Goal: Check status

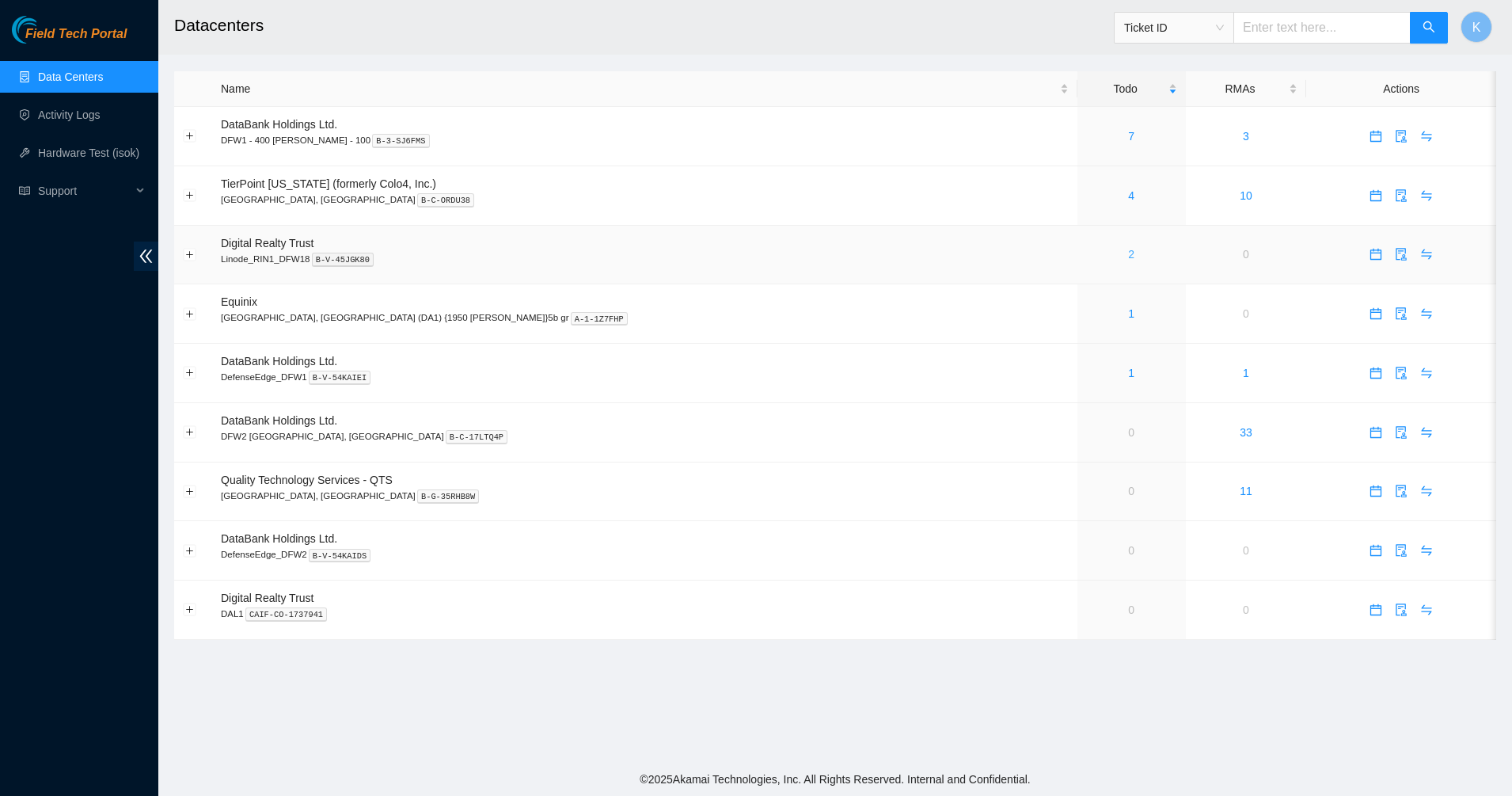
click at [1128, 250] on link "2" at bounding box center [1131, 254] width 6 height 13
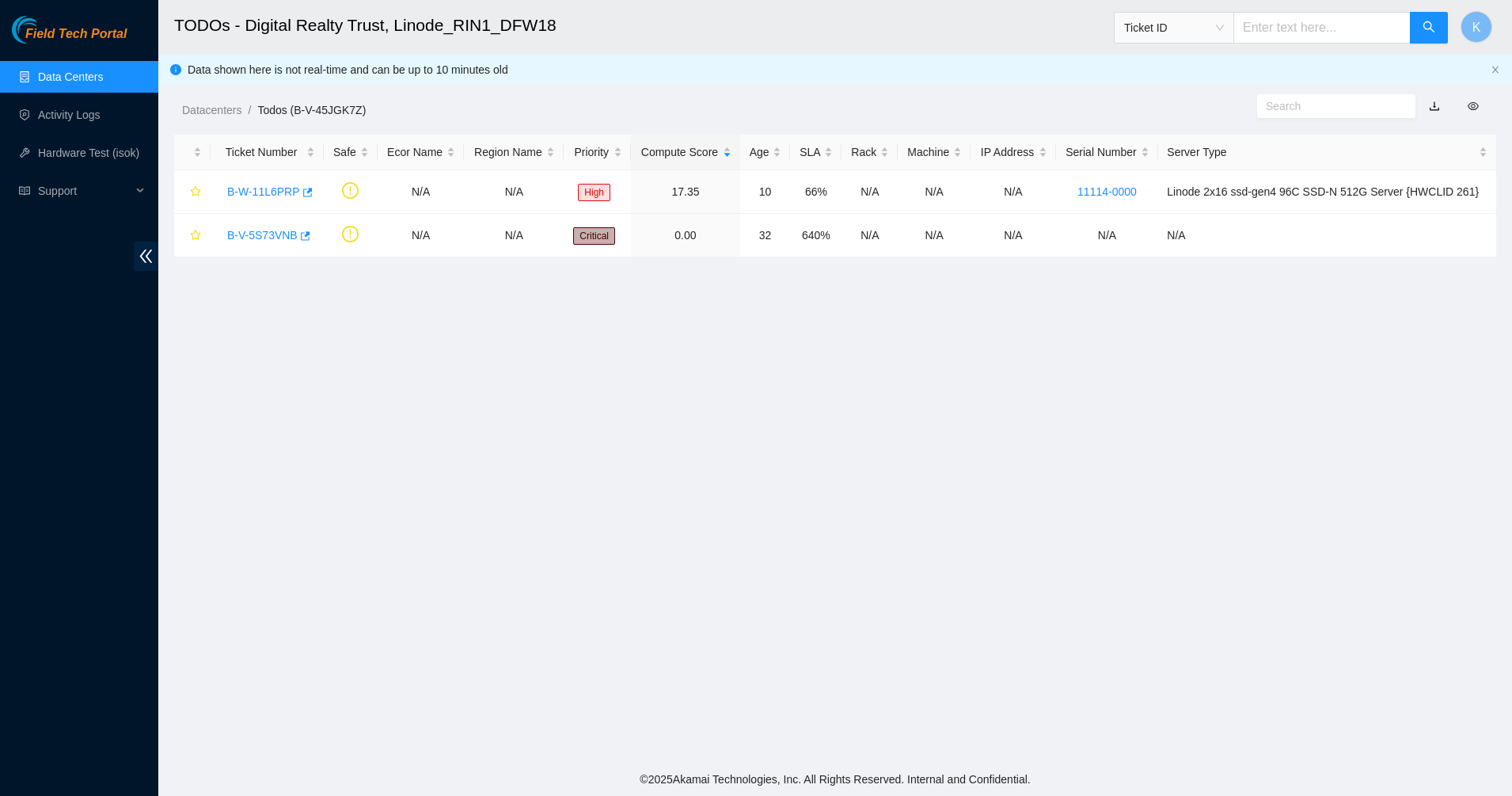
click at [651, 395] on main "TODOs - Digital Realty Trust, Linode_RIN1_DFW18 Ticket ID K Data shown here is …" at bounding box center [835, 381] width 1353 height 762
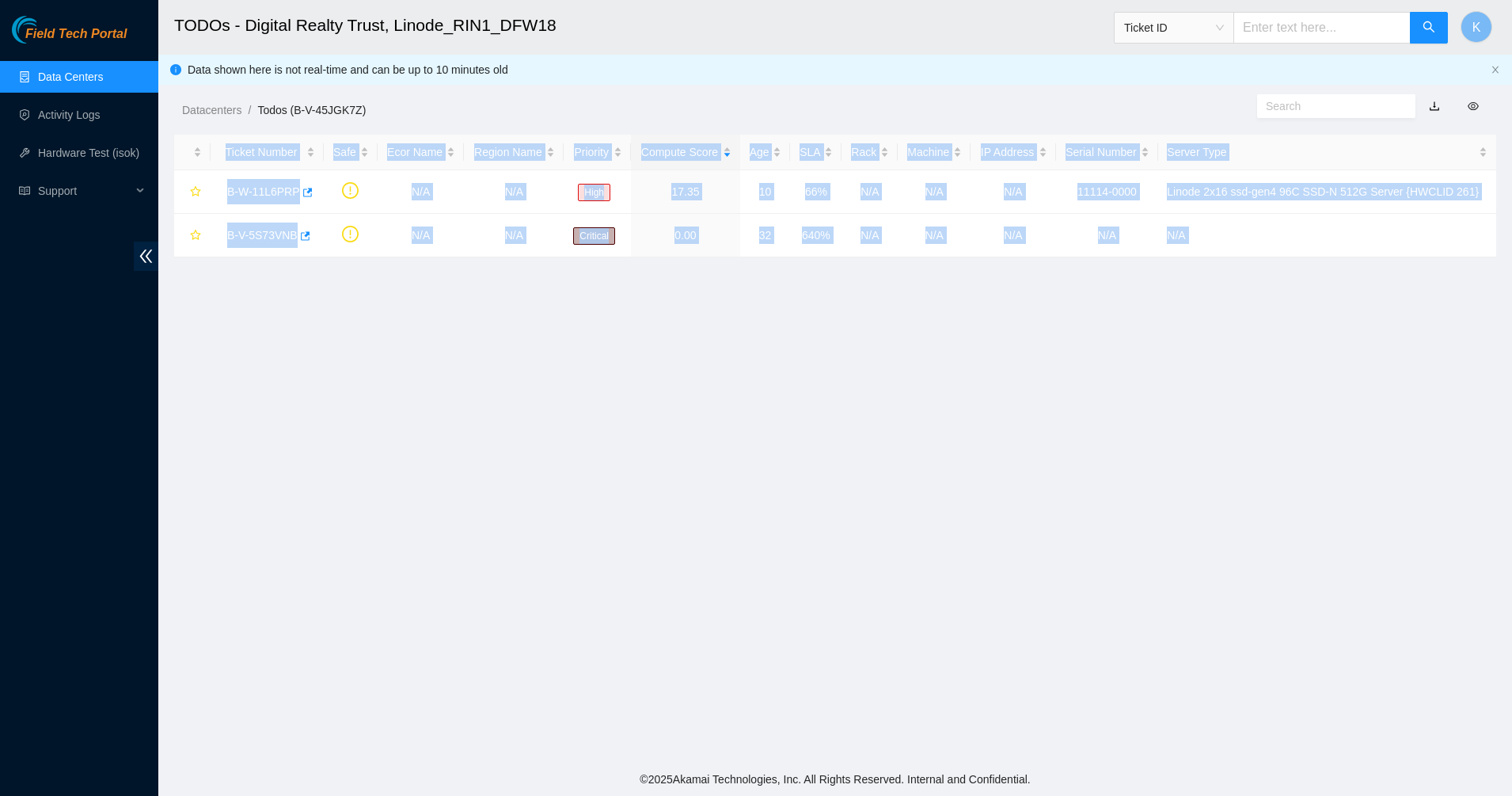
click at [651, 395] on main "TODOs - Digital Realty Trust, Linode_RIN1_DFW18 Ticket ID K Data shown here is …" at bounding box center [835, 381] width 1353 height 762
drag, startPoint x: 651, startPoint y: 395, endPoint x: 478, endPoint y: 433, distance: 177.1
click at [478, 433] on main "TODOs - Digital Realty Trust, Linode_RIN1_DFW18 Ticket ID K Data shown here is …" at bounding box center [835, 381] width 1353 height 762
click at [314, 333] on main "TODOs - Digital Realty Trust, Linode_RIN1_DFW18 Ticket ID K Data shown here is …" at bounding box center [835, 381] width 1353 height 762
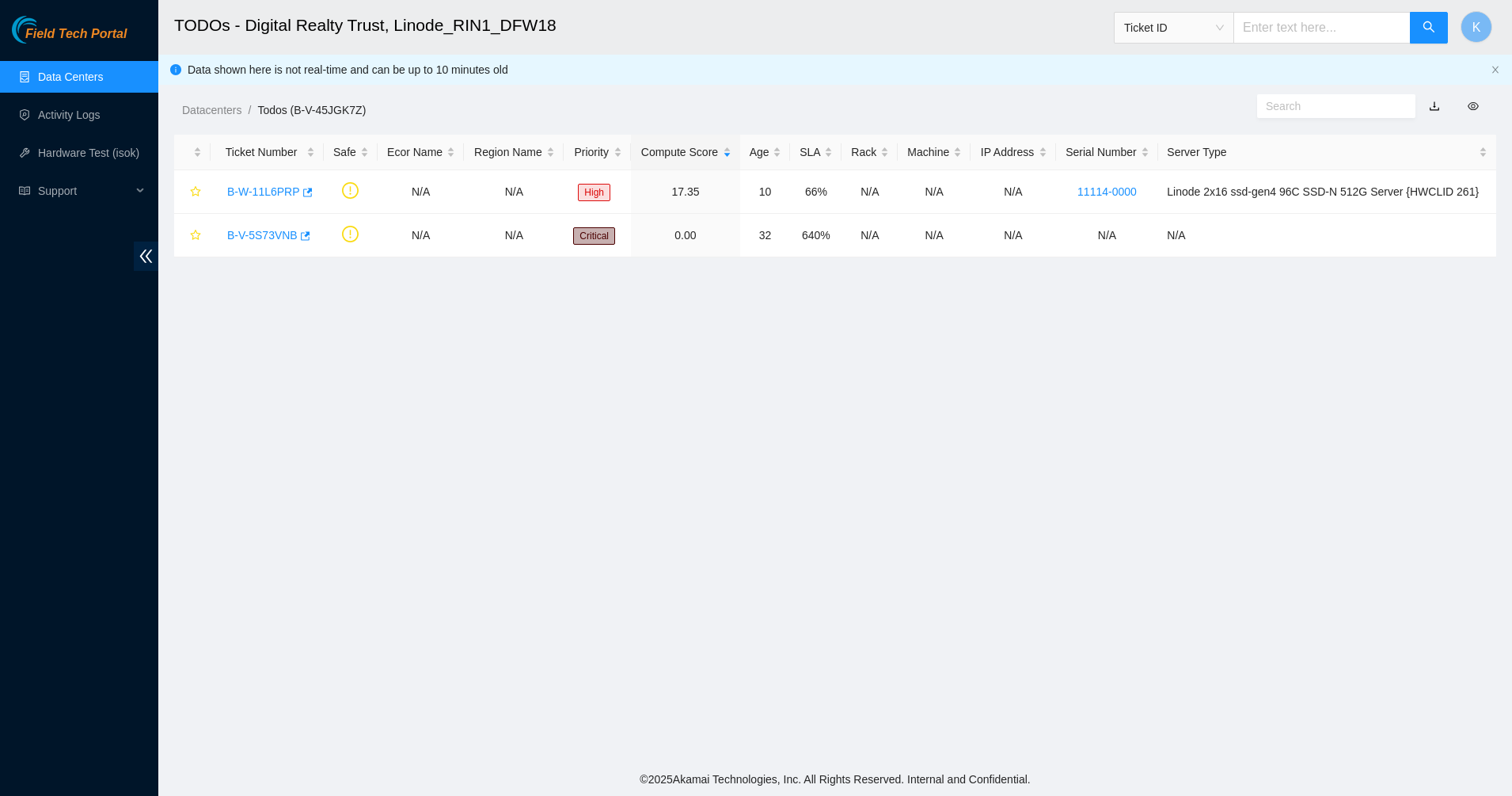
click at [54, 83] on link "Data Centers" at bounding box center [70, 77] width 65 height 13
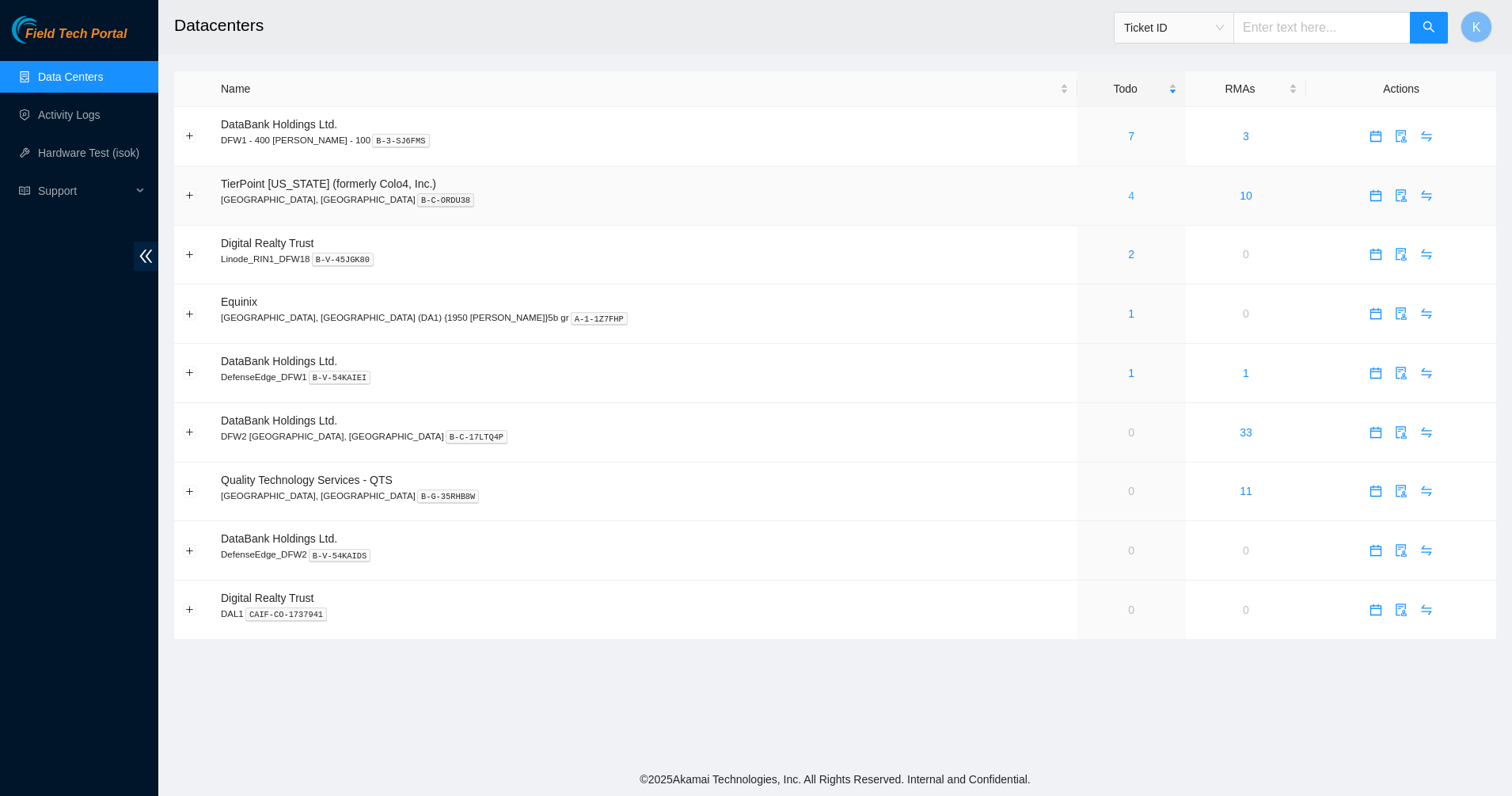
click at [1128, 191] on link "4" at bounding box center [1131, 196] width 6 height 13
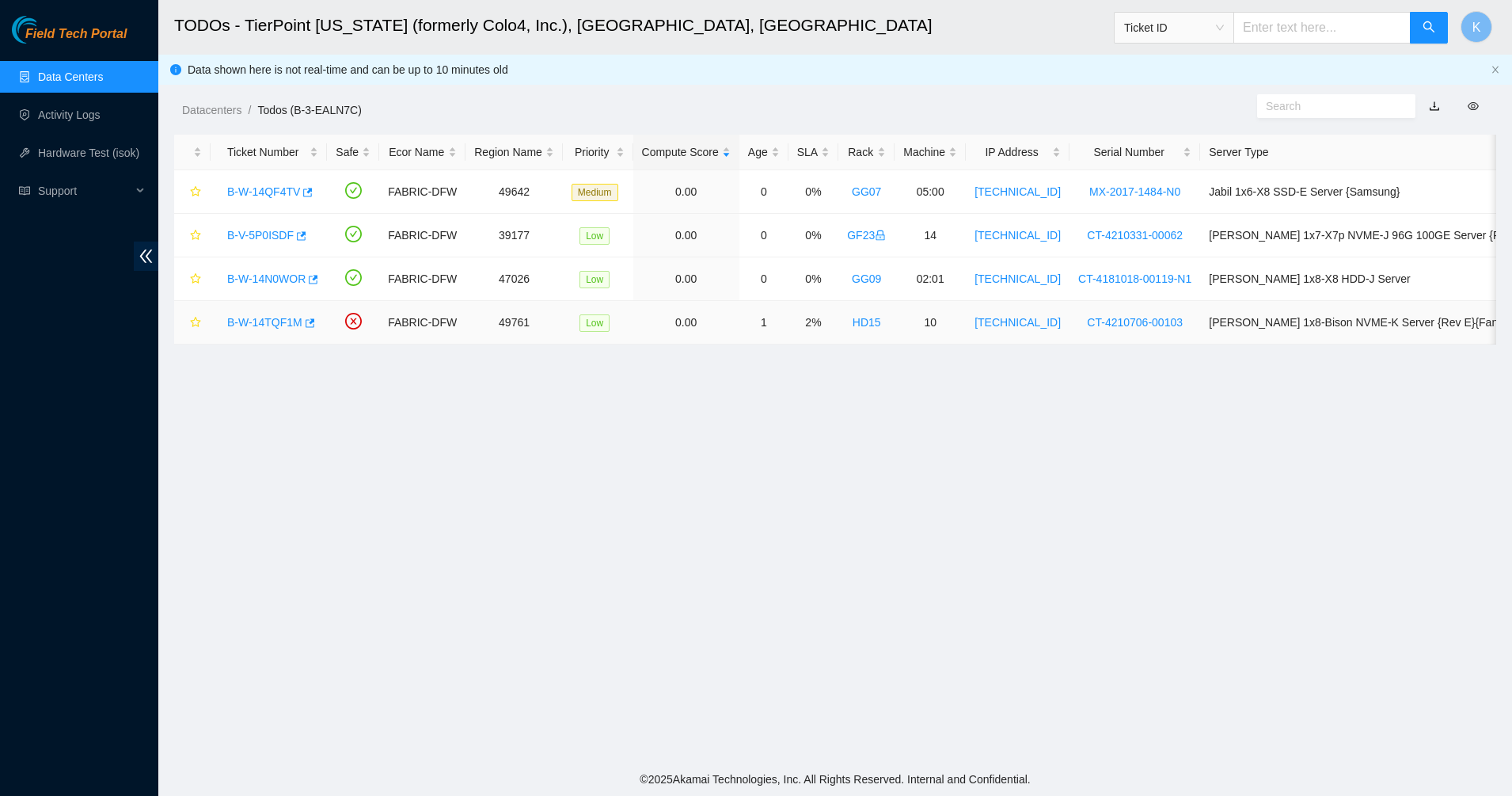
click at [257, 312] on div "B-W-14TQF1M" at bounding box center [268, 322] width 99 height 26
click at [257, 319] on link "B-W-14TQF1M" at bounding box center [264, 322] width 75 height 13
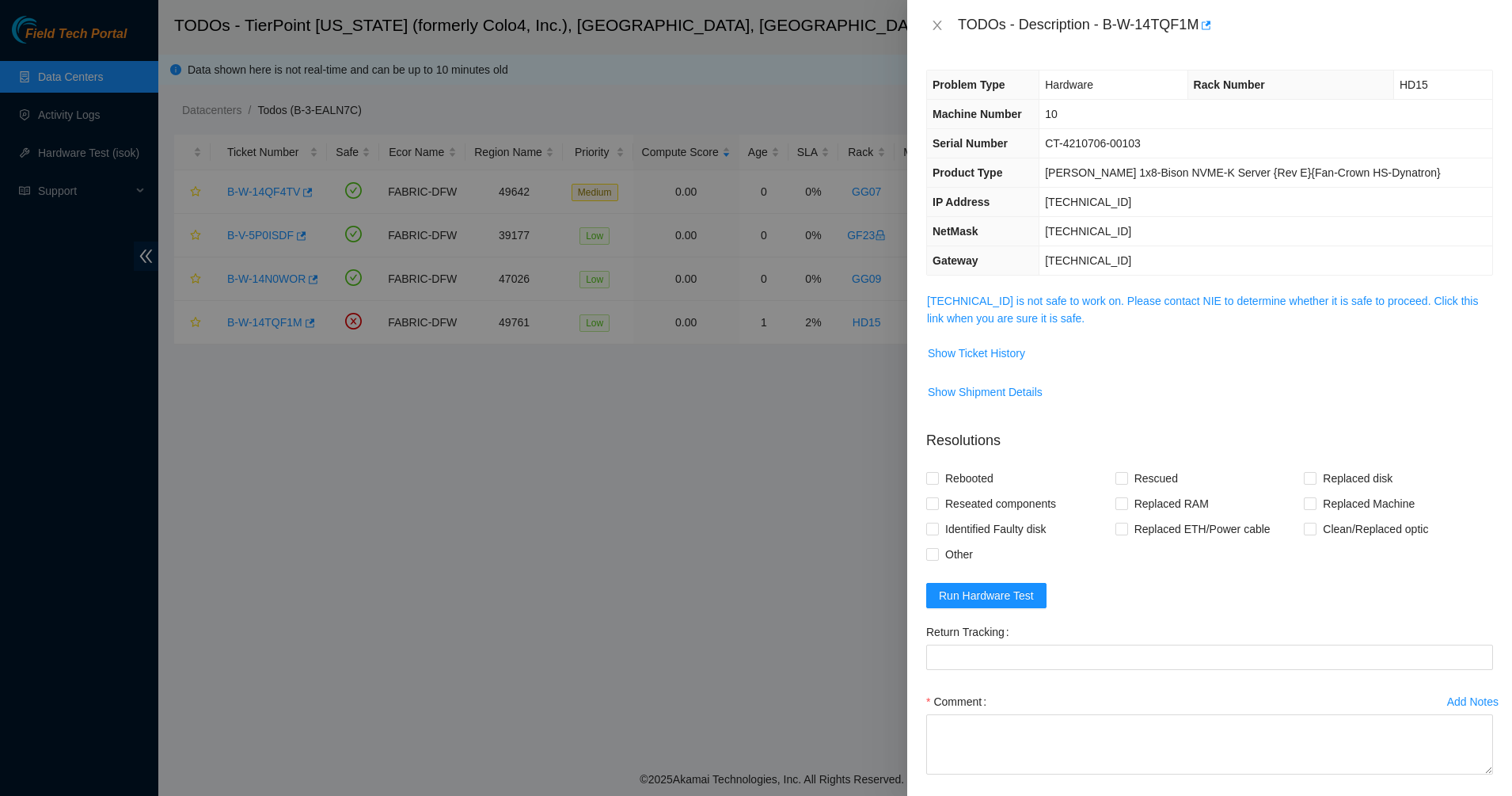
click at [996, 326] on span "23.201.106.139 is not safe to work on. Please contact NIE to determine whether …" at bounding box center [1208, 310] width 565 height 35
click at [1008, 316] on link "23.201.106.139 is not safe to work on. Please contact NIE to determine whether …" at bounding box center [1202, 310] width 551 height 30
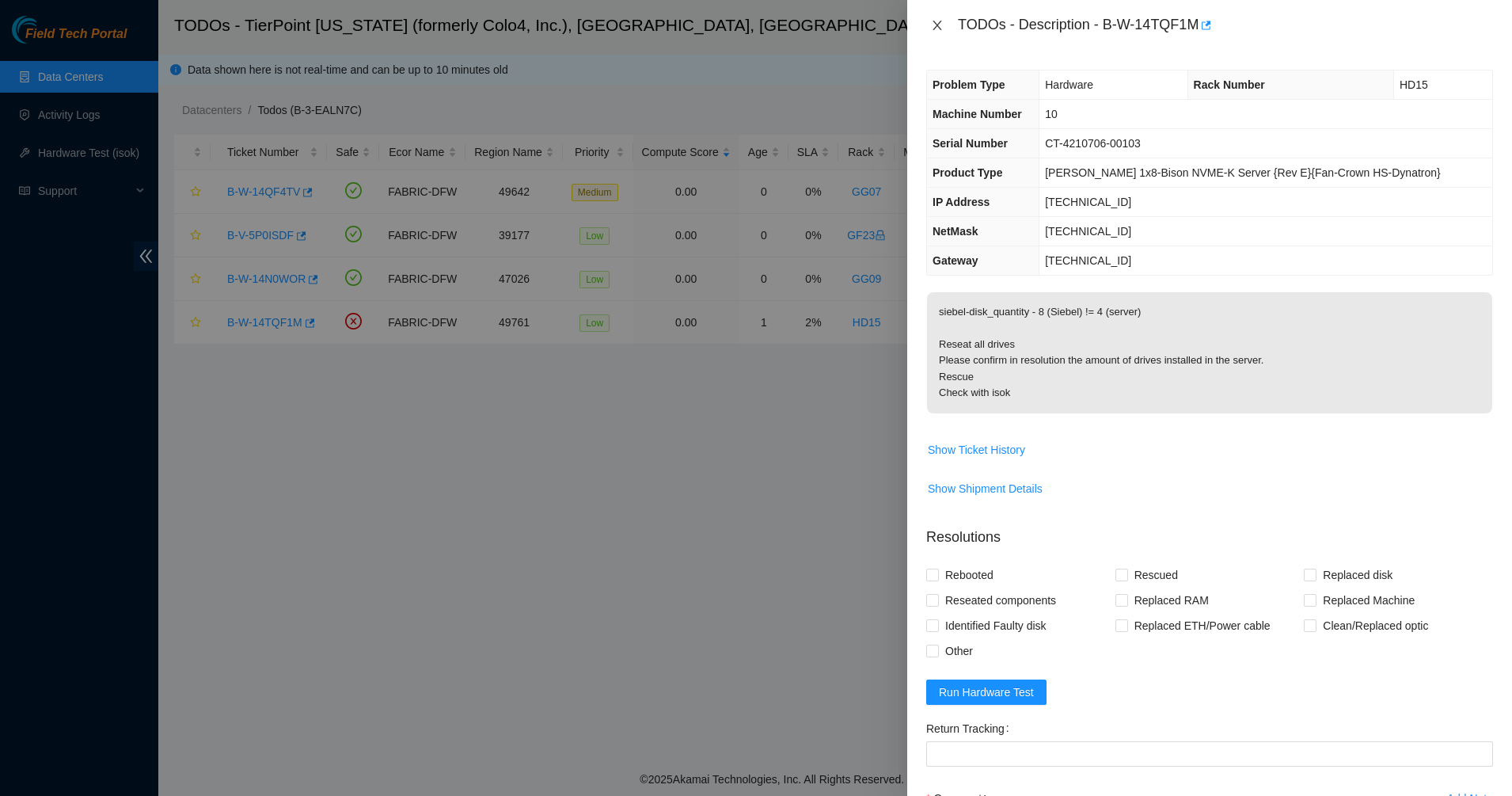
click at [939, 23] on icon "close" at bounding box center [936, 26] width 9 height 10
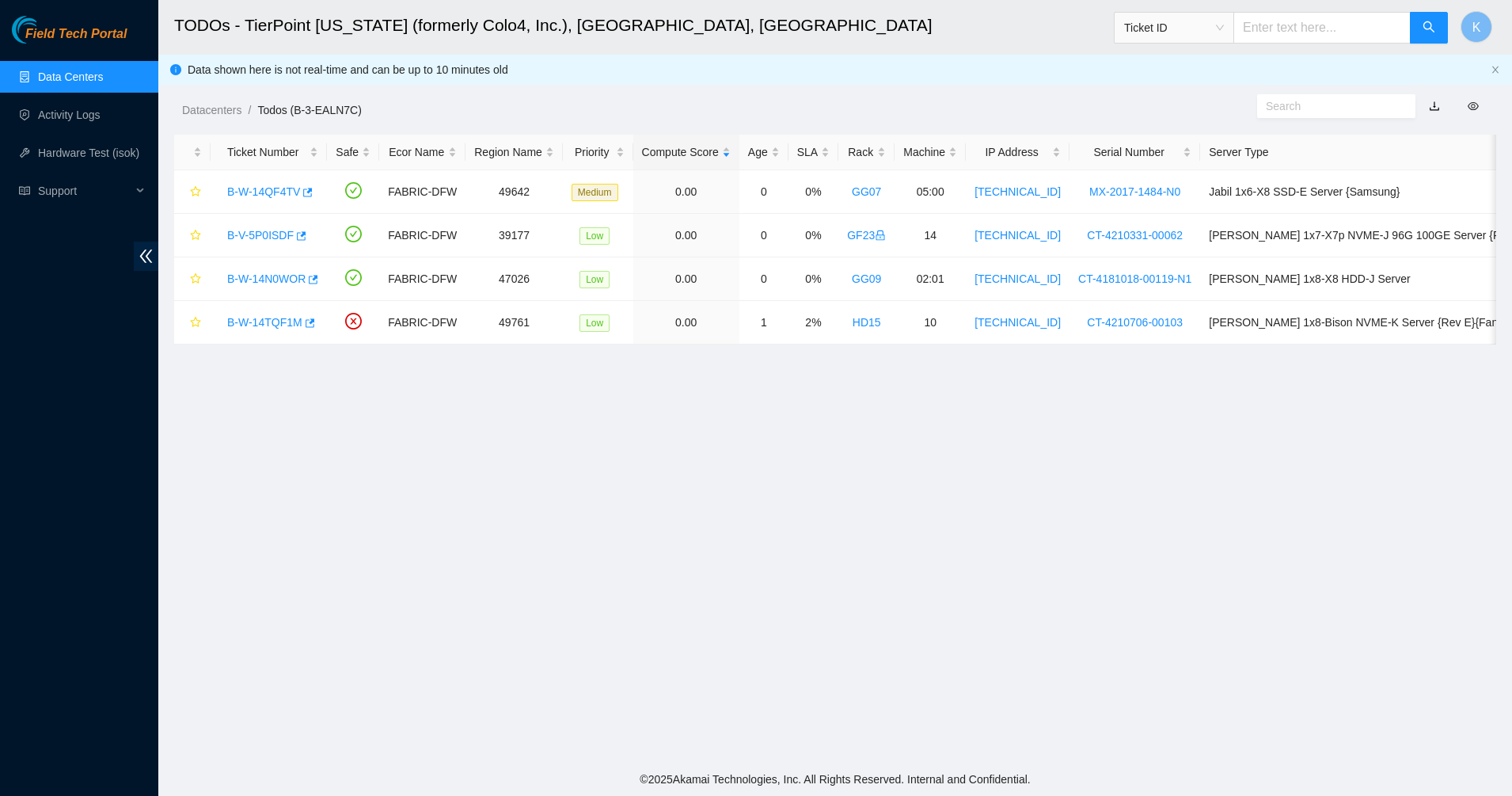
click at [745, 84] on div "Datacenters / Todos (B-3-EALN7C) /" at bounding box center [665, 74] width 1015 height 89
click at [66, 75] on link "Data Centers" at bounding box center [70, 77] width 65 height 13
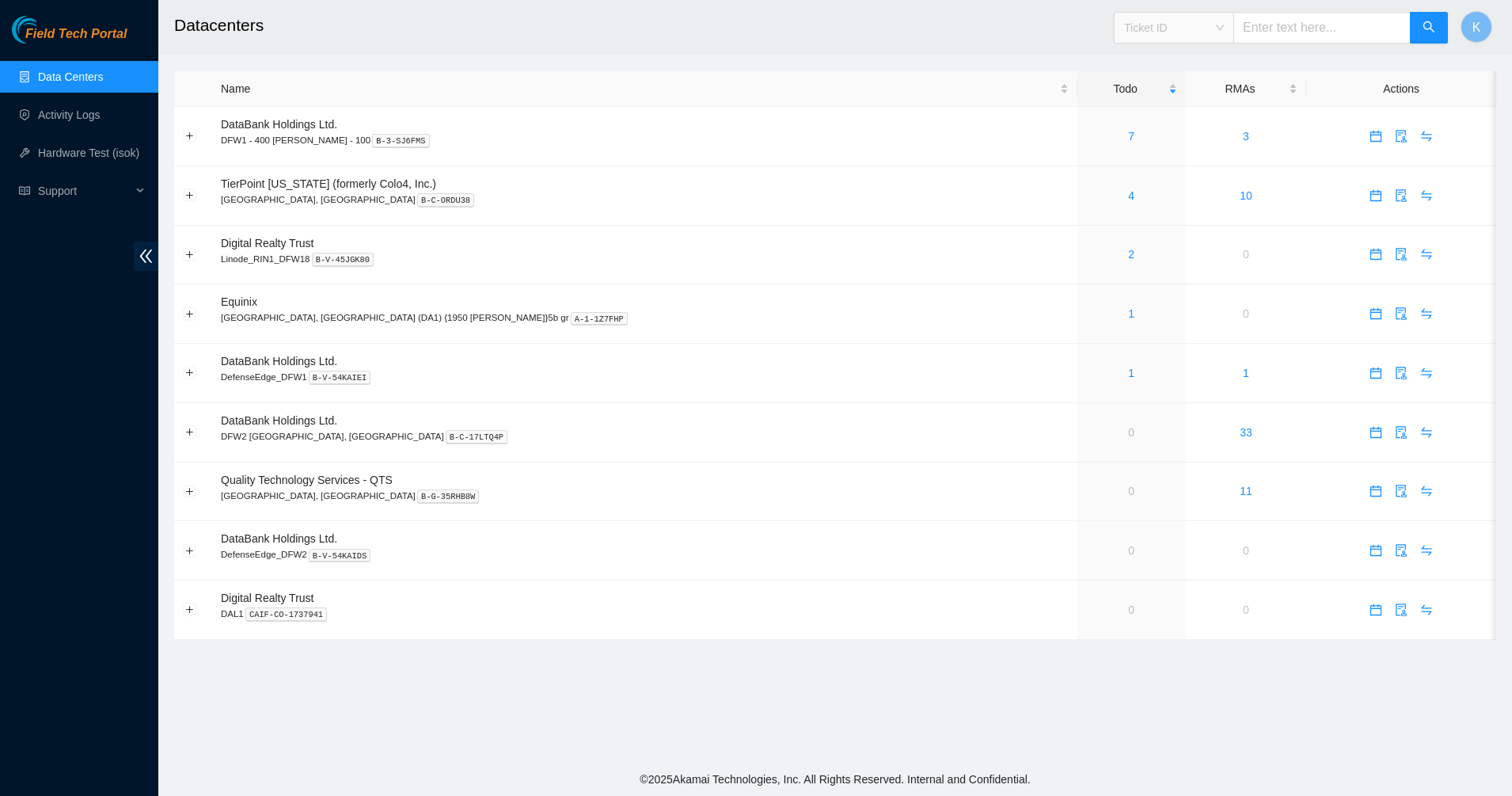
click at [1153, 34] on span "Ticket ID" at bounding box center [1173, 28] width 100 height 24
click at [1169, 186] on div "Tracking Number" at bounding box center [1189, 185] width 100 height 18
click at [1293, 32] on input "text" at bounding box center [1322, 28] width 177 height 32
type input "969028700238541"
click at [1170, 187] on div "Tracking Number" at bounding box center [1189, 185] width 100 height 18
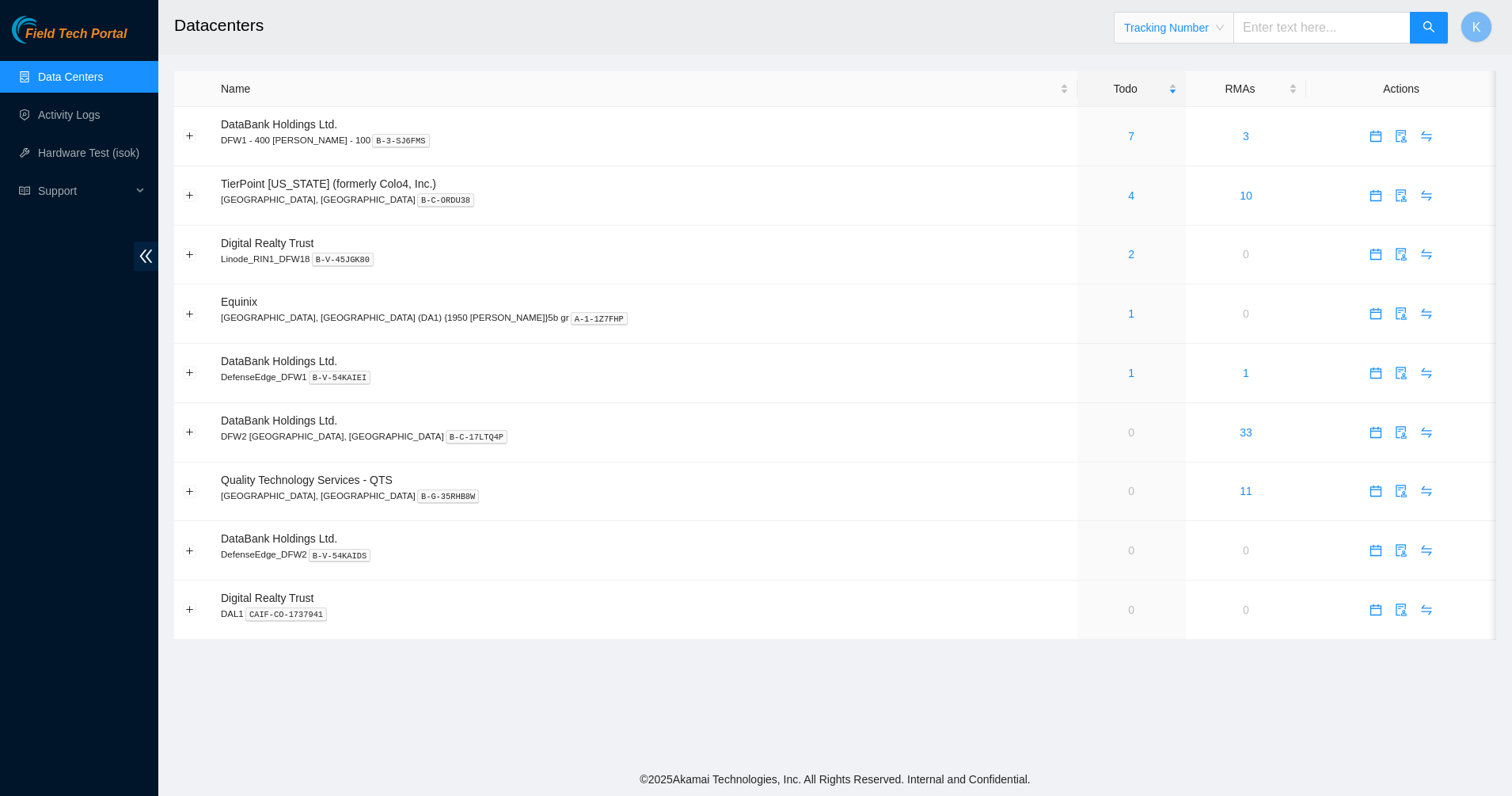
click at [1271, 44] on div "Tracking Number Tracking Number" at bounding box center [1280, 27] width 335 height 50
click at [1277, 22] on input "text" at bounding box center [1322, 28] width 177 height 32
click at [1307, 26] on input "text" at bounding box center [1322, 28] width 177 height 32
paste input "9622001900009690287200739263647736"
type input "9622001900009690287200739263647736"
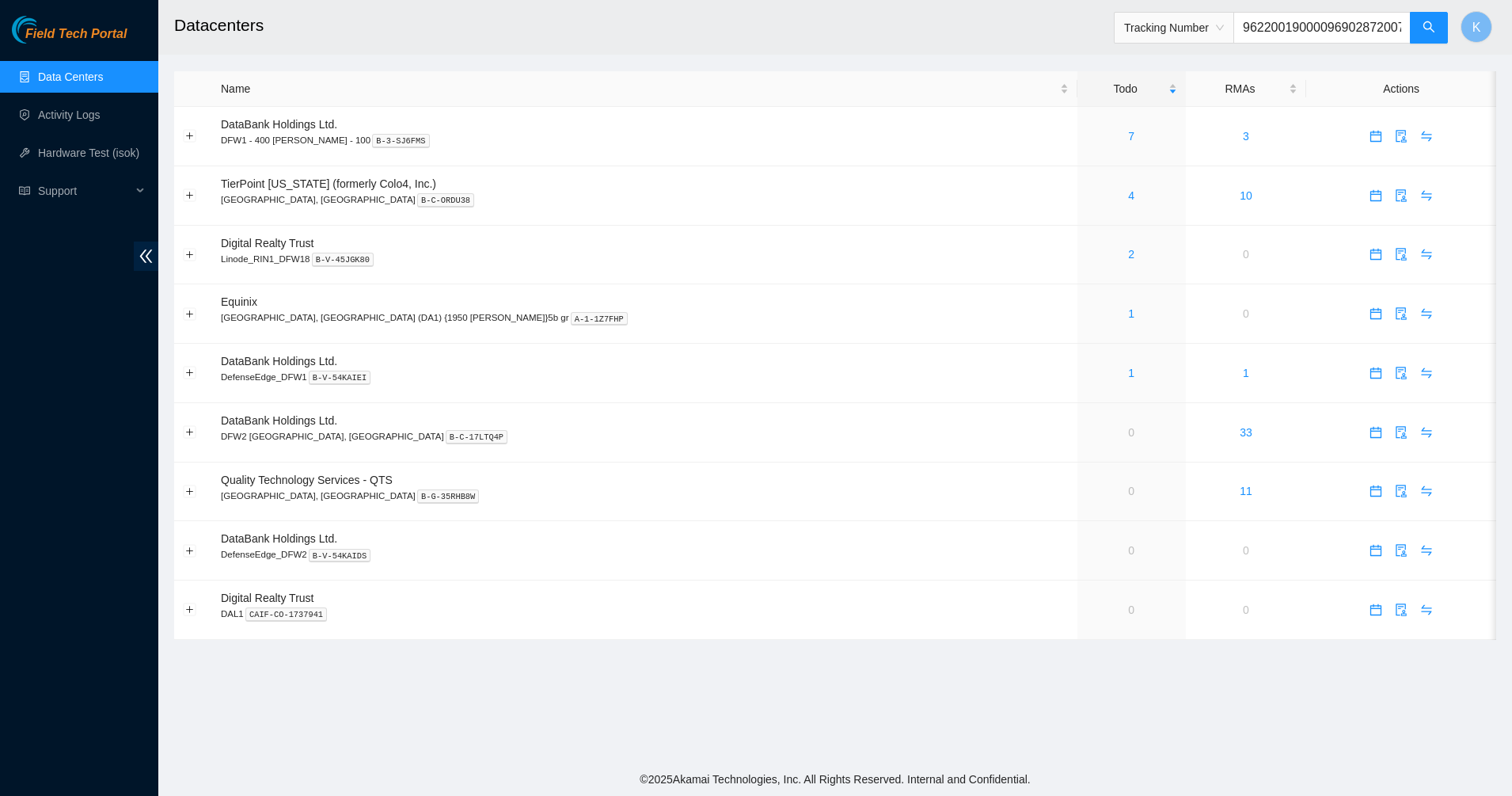
scroll to position [0, 89]
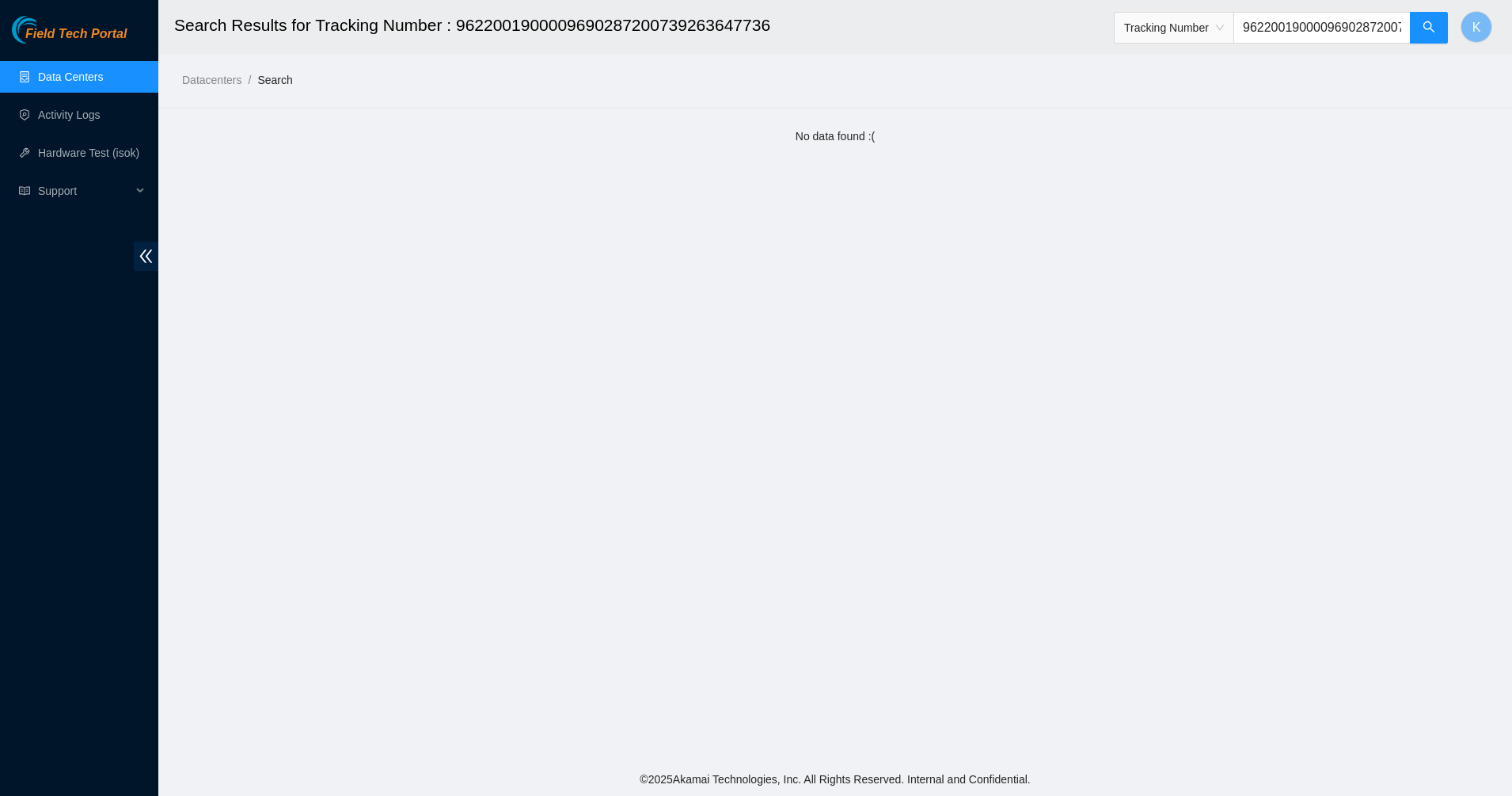
click at [1264, 29] on input "9622001900009690287200739263647736" at bounding box center [1322, 28] width 177 height 32
drag, startPoint x: 1371, startPoint y: 30, endPoint x: 1233, endPoint y: 38, distance: 138.2
click at [1233, 38] on span "Tracking Number 900009690287200739263647736" at bounding box center [1280, 28] width 335 height 32
type input "9263647736"
drag, startPoint x: 1330, startPoint y: 30, endPoint x: 1249, endPoint y: 28, distance: 81.0
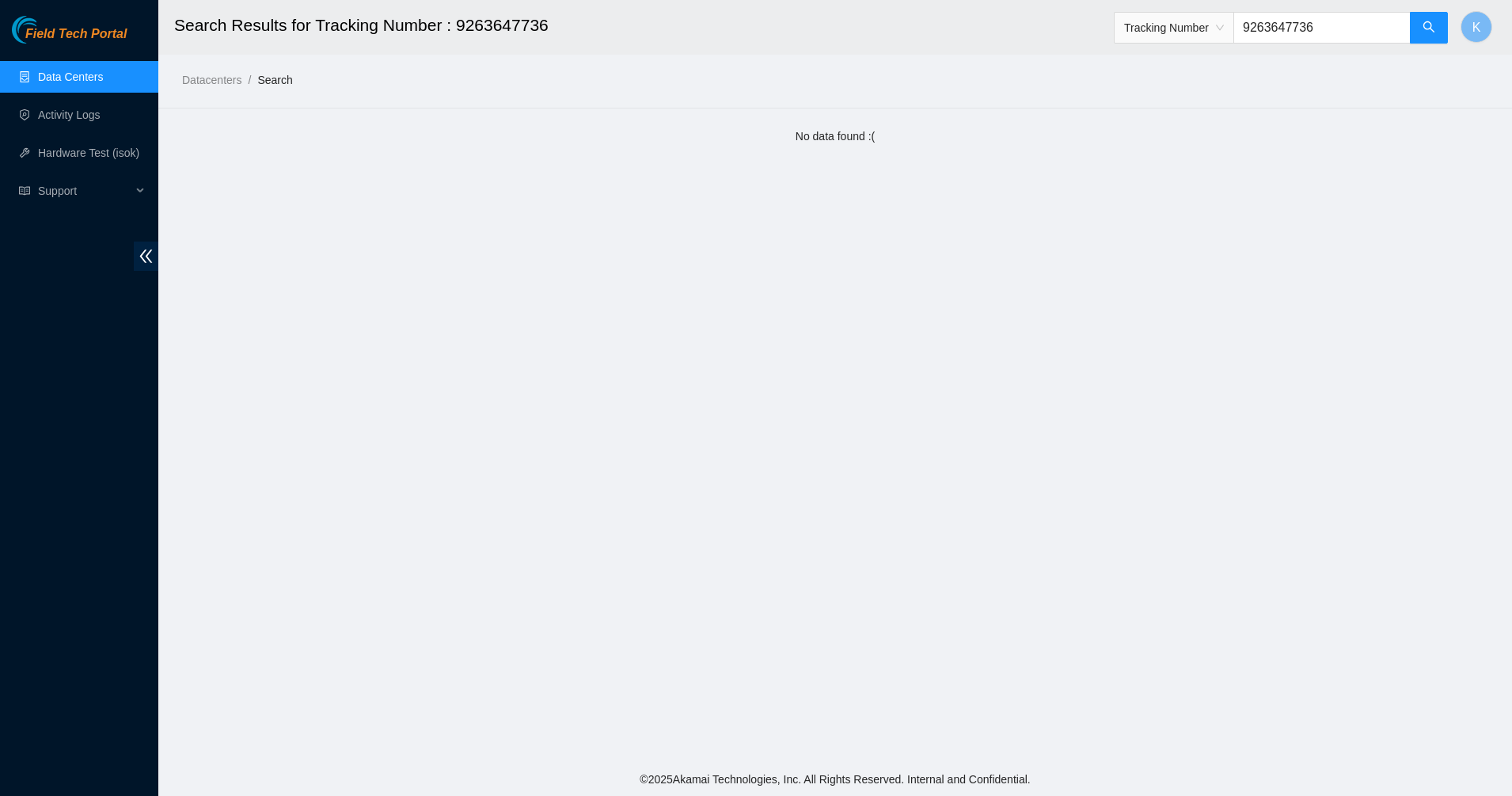
click at [1249, 28] on input "9263647736" at bounding box center [1322, 28] width 177 height 32
click at [1193, 38] on span "Tracking Number" at bounding box center [1173, 28] width 100 height 24
click at [1034, 115] on main "Search Results for Tracking Number : 9263647736 Tracking Number K Datacenters /…" at bounding box center [835, 381] width 1353 height 762
click at [1291, 34] on input "text" at bounding box center [1322, 28] width 177 height 32
paste input "9622001900009690287200"
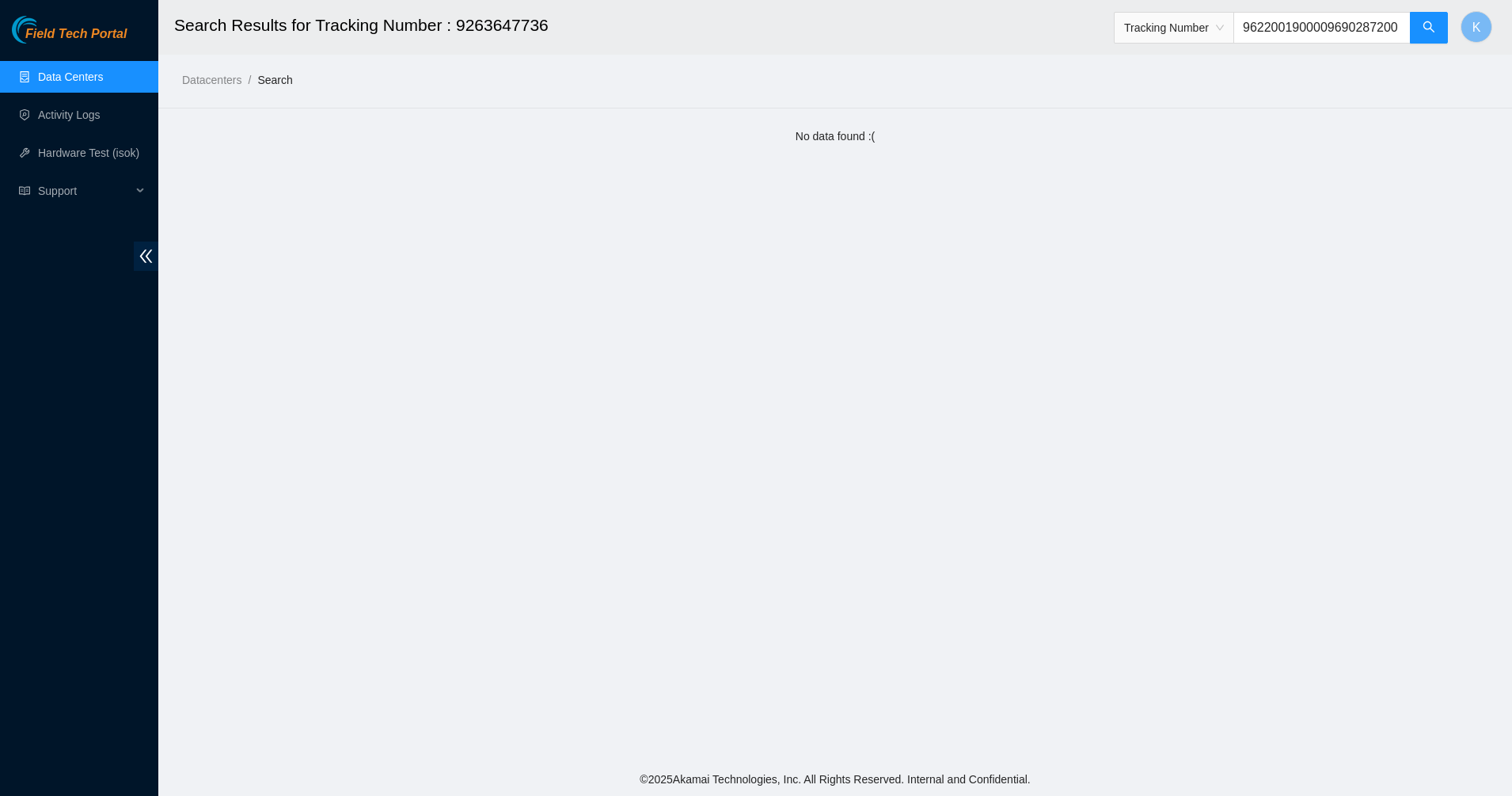
scroll to position [0, 7]
type input "9622001900009690287200"
click at [1283, 26] on input "9622001900009690287200" at bounding box center [1322, 28] width 177 height 32
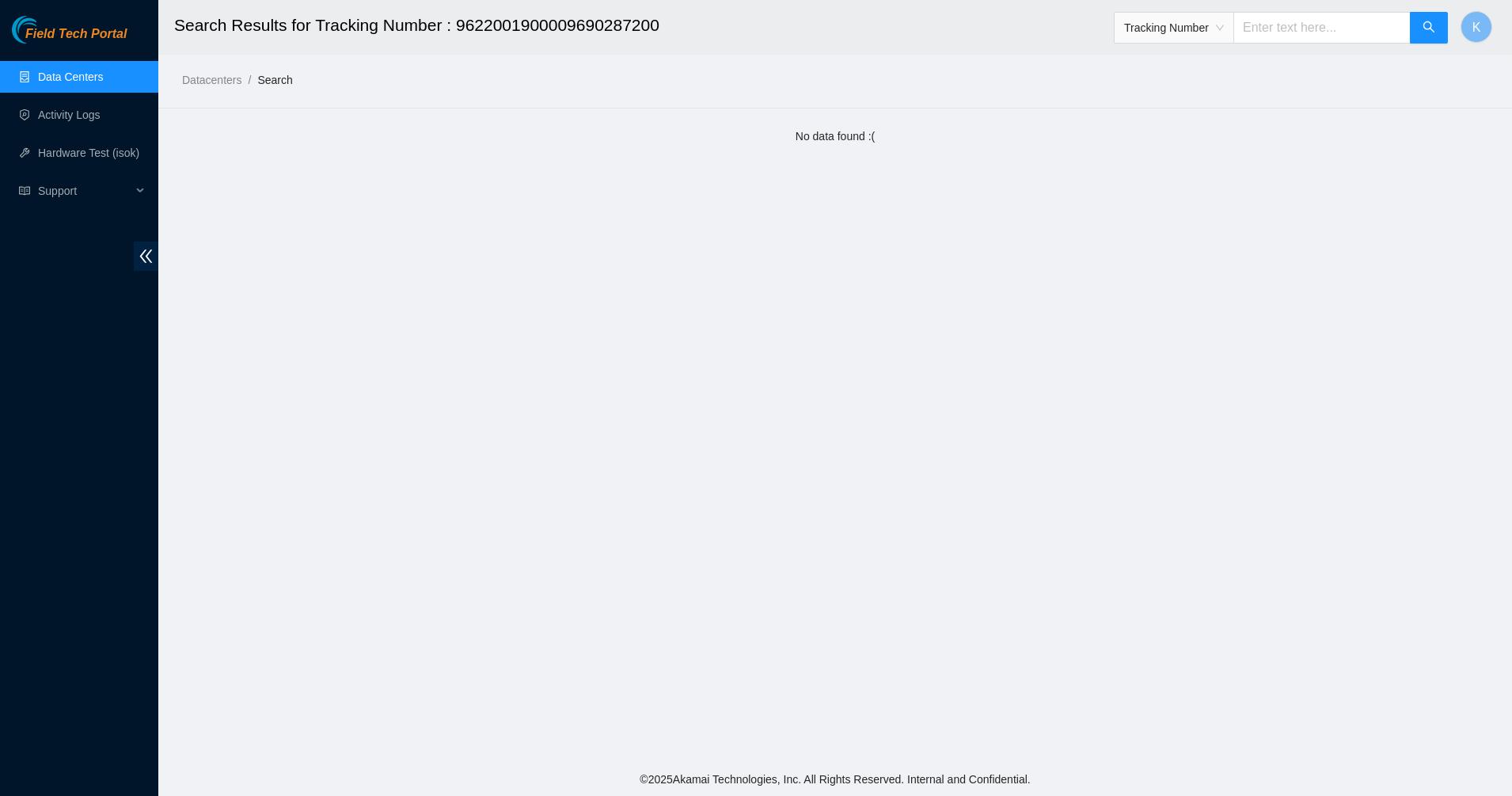
paste input "739263647736"
type input "739263647736"
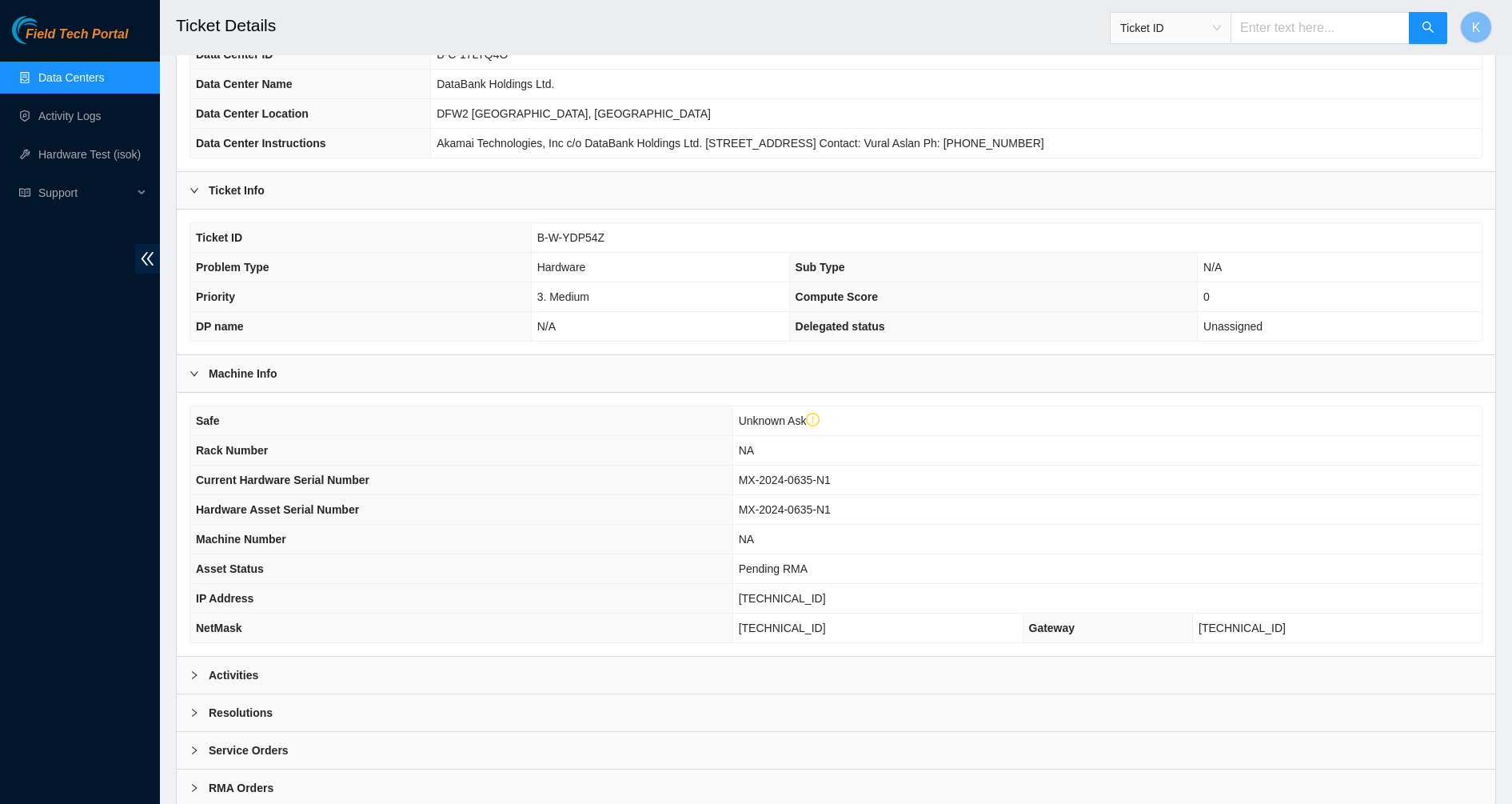
scroll to position [224, 0]
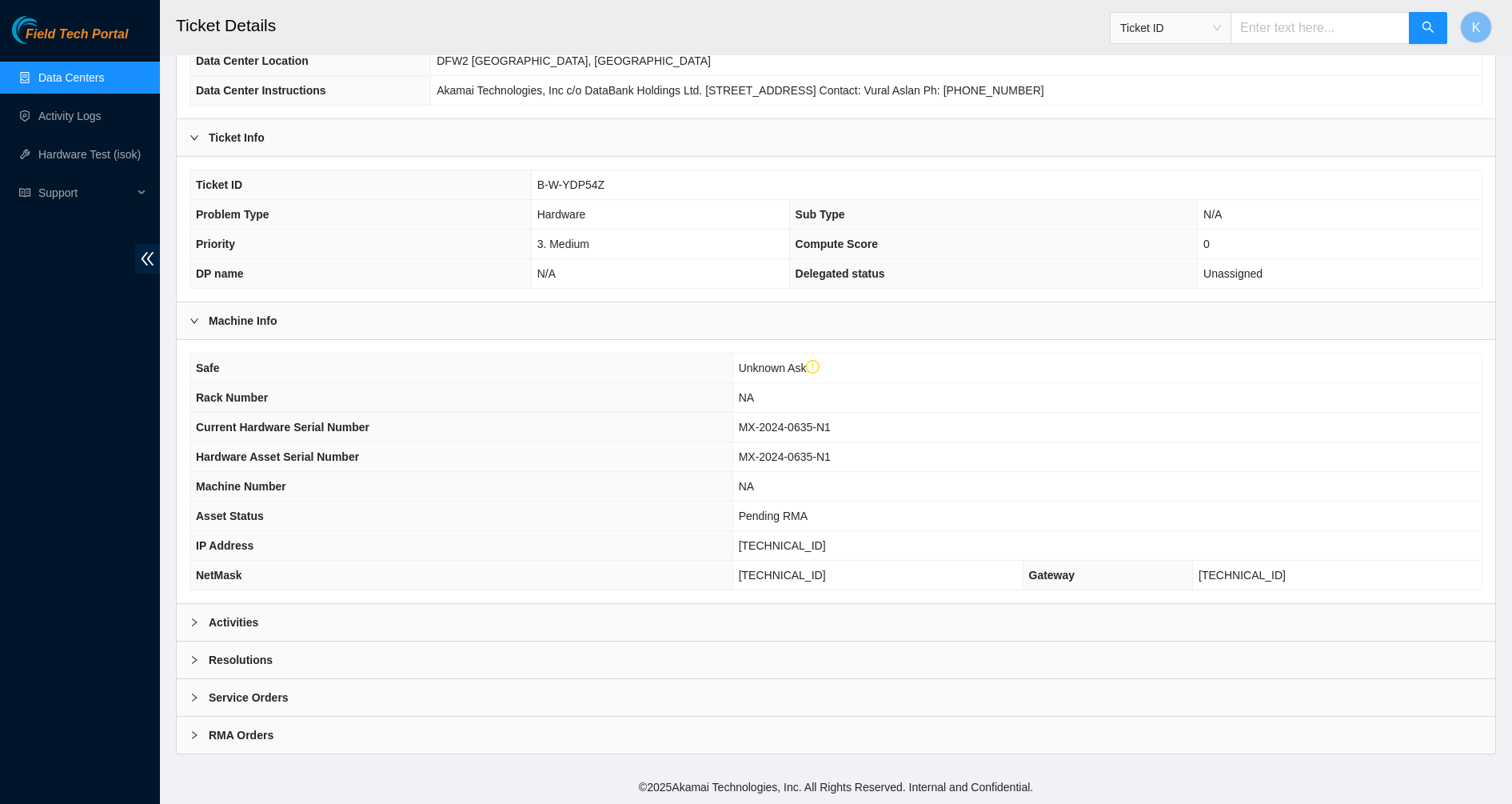
click at [229, 658] on b "Resolutions" at bounding box center [240, 660] width 64 height 18
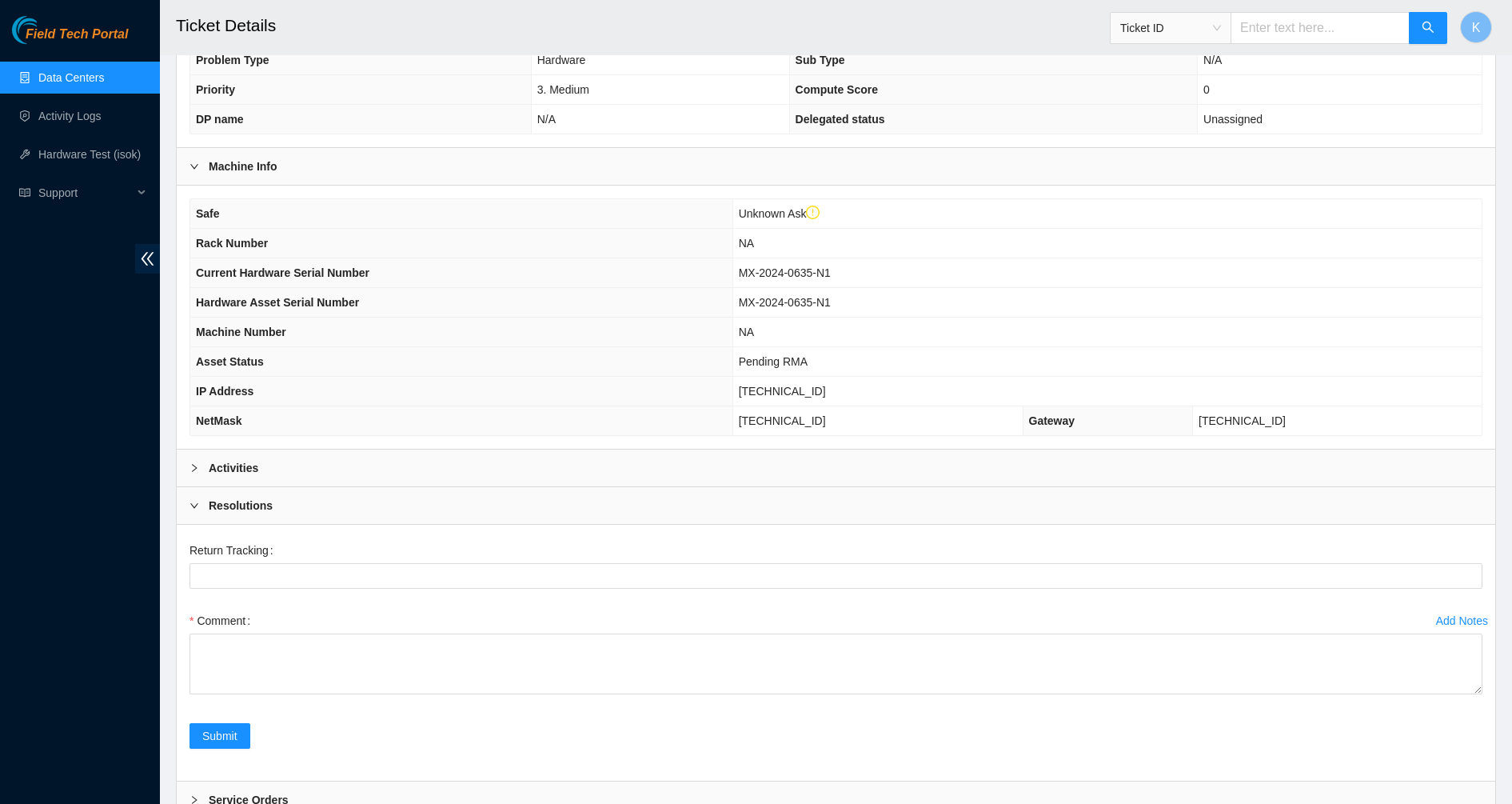
scroll to position [476, 0]
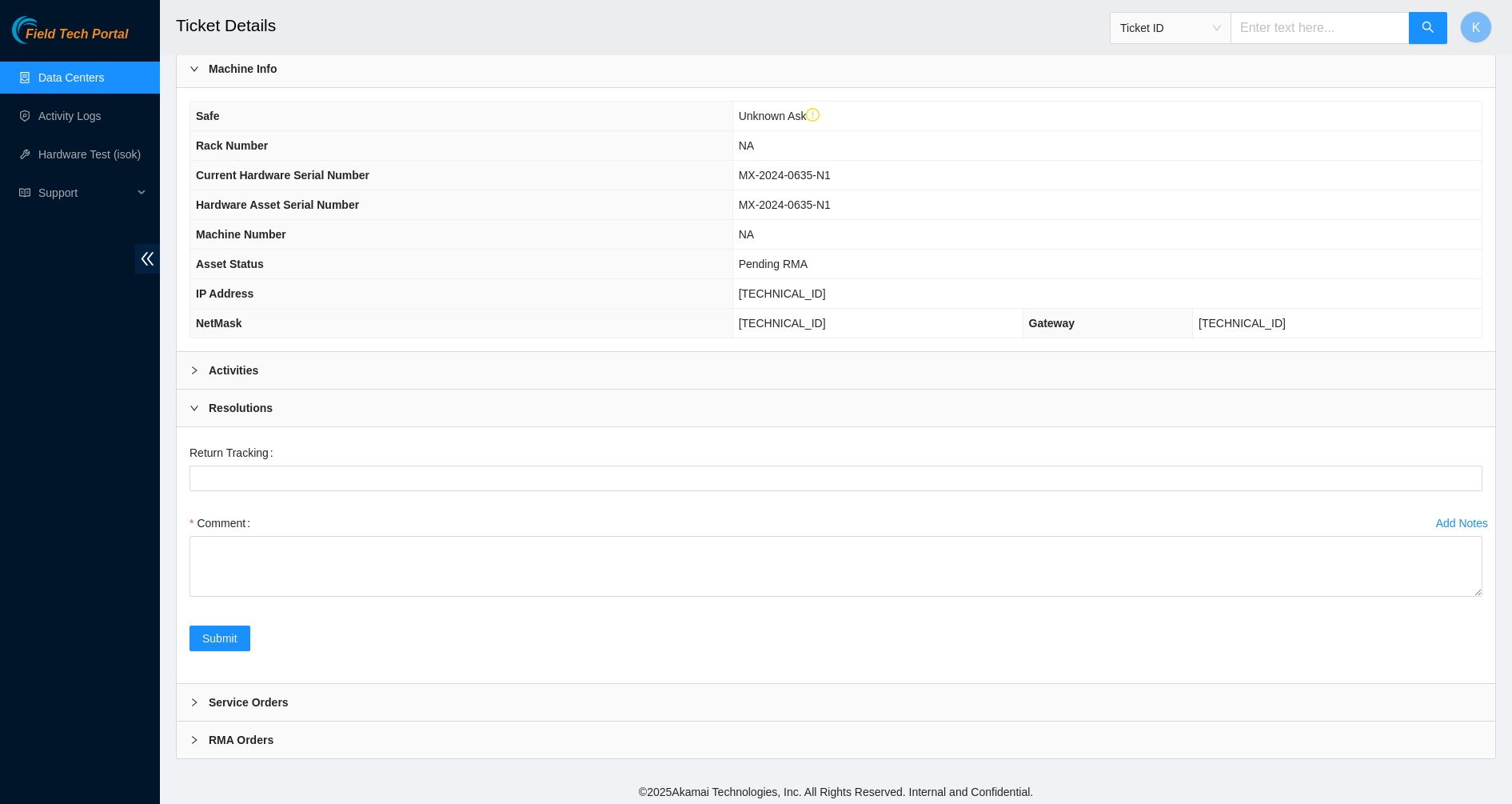
click at [238, 387] on div "Activities" at bounding box center [836, 371] width 1318 height 37
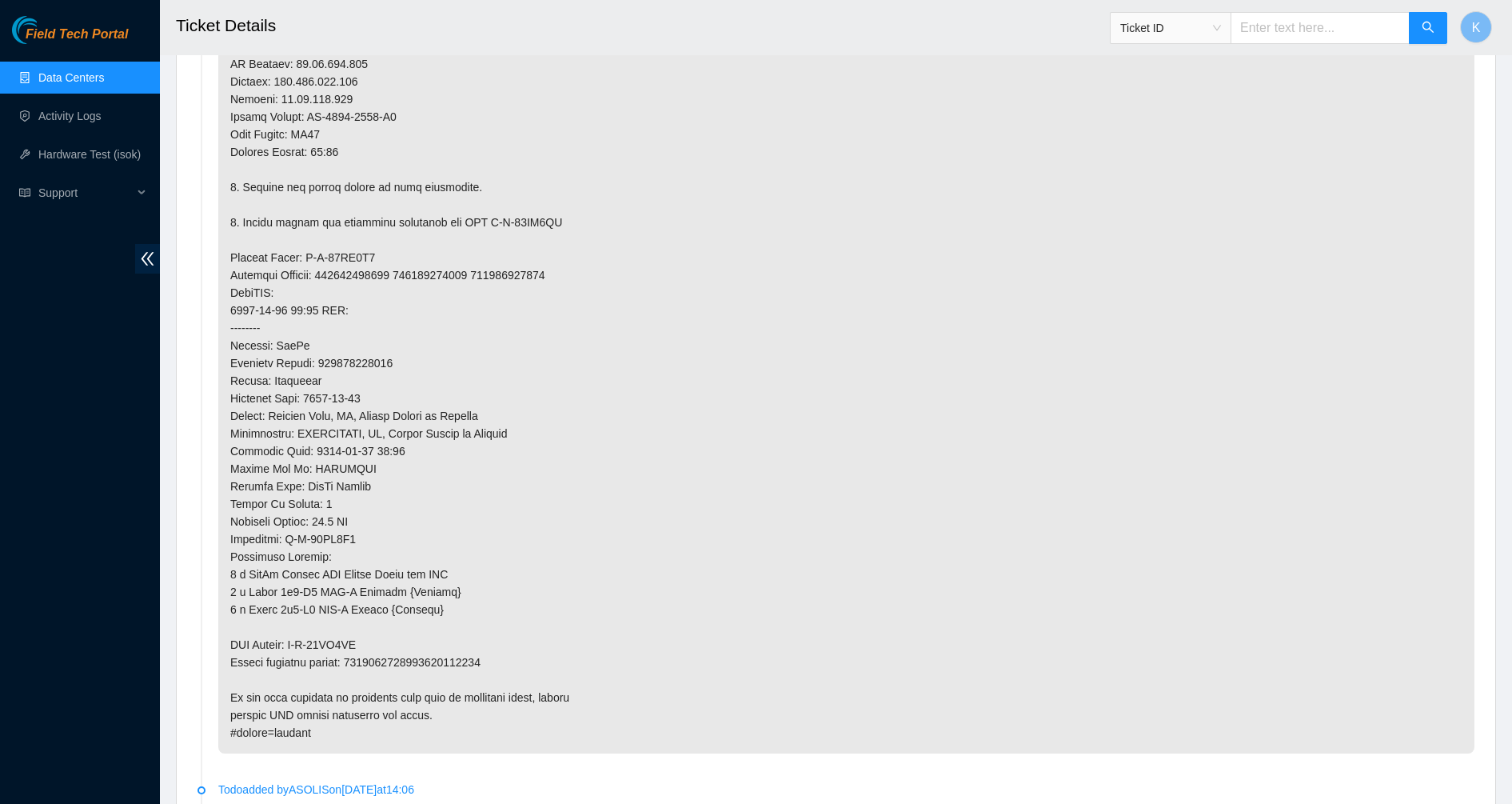
scroll to position [3157, 0]
drag, startPoint x: 483, startPoint y: 660, endPoint x: 231, endPoint y: 646, distance: 252.4
click at [231, 646] on p at bounding box center [846, 185] width 1256 height 1133
copy p "RMA Return: B-W-14CC7OI Return tracking number: 9612018969028700238541"
click at [158, 405] on div "Field Tech Portal Data Centers Activity Logs Hardware Test (isok) Support" at bounding box center [80, 410] width 160 height 788
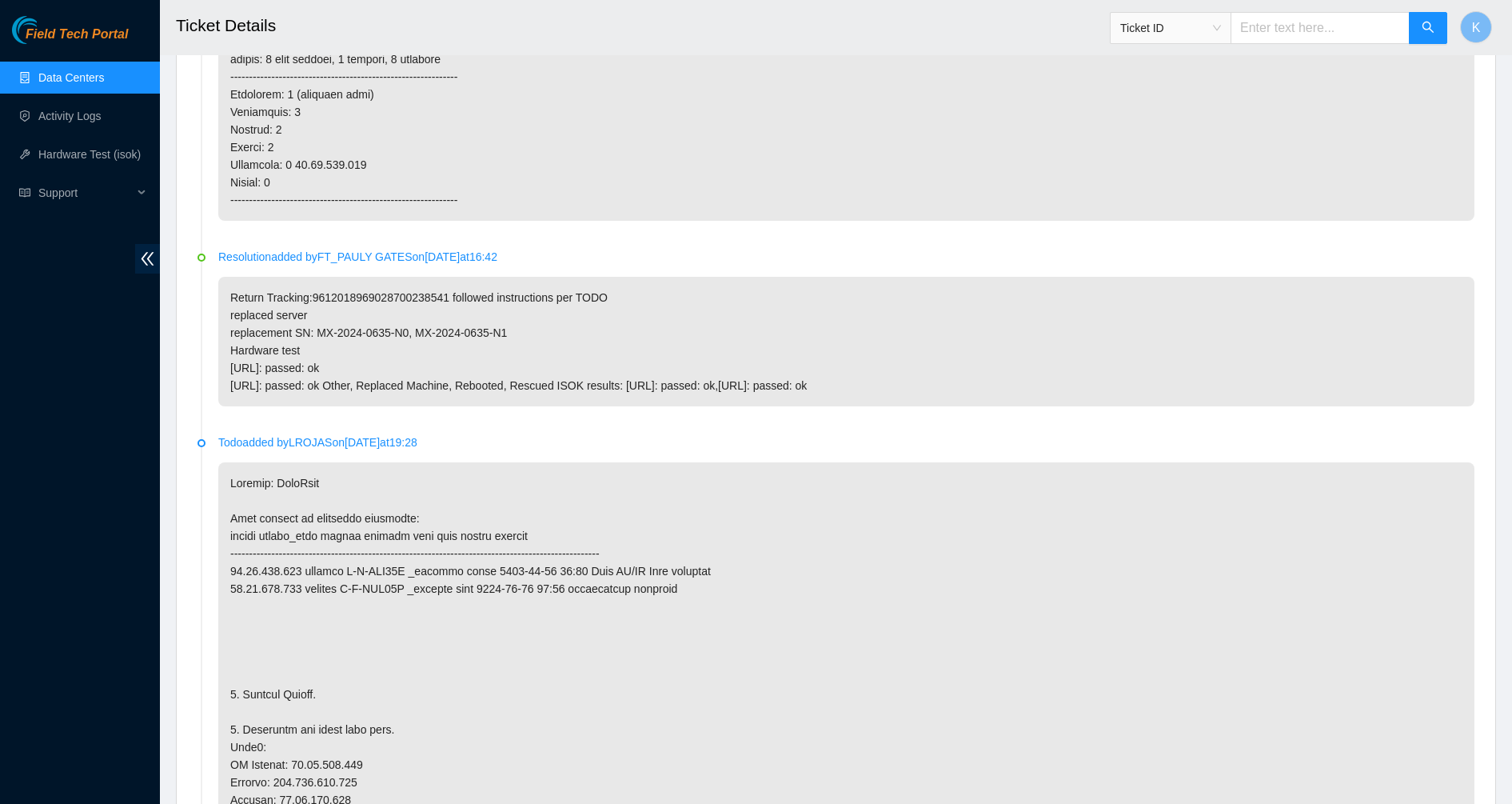
scroll to position [1958, 0]
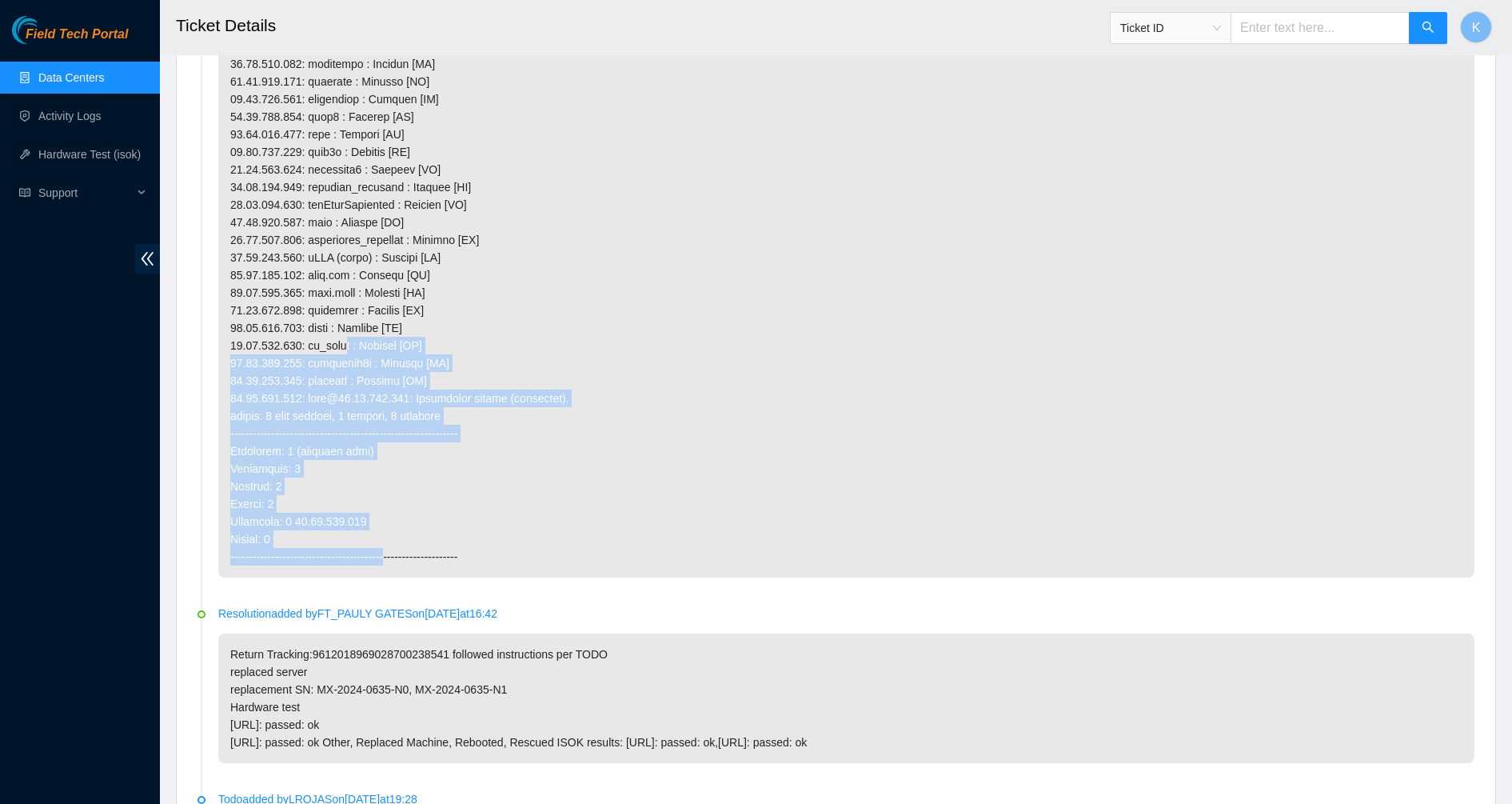
drag, startPoint x: 337, startPoint y: 350, endPoint x: 413, endPoint y: 593, distance: 254.6
drag, startPoint x: 413, startPoint y: 593, endPoint x: 392, endPoint y: 559, distance: 40.0
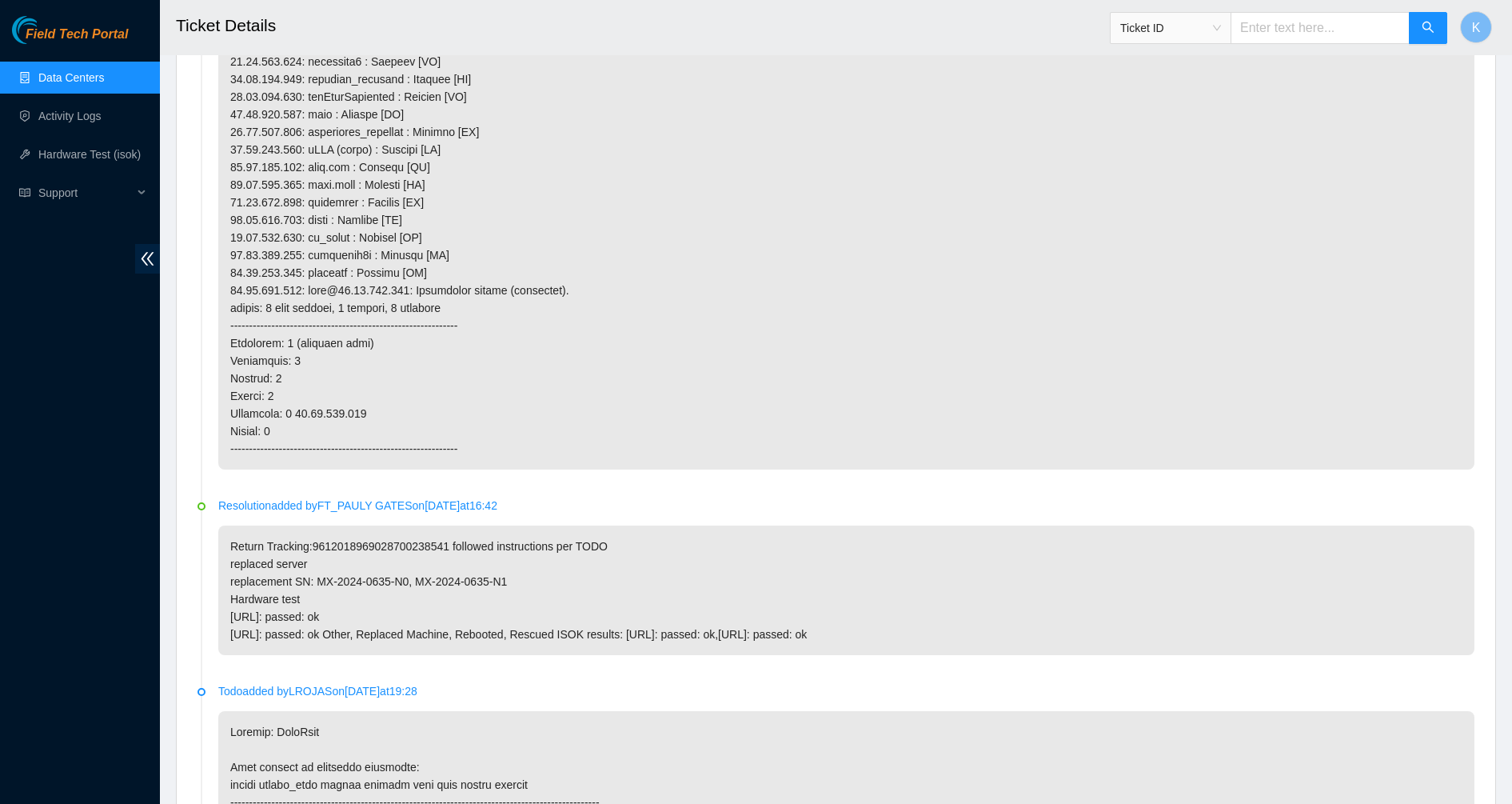
scroll to position [2257, 0]
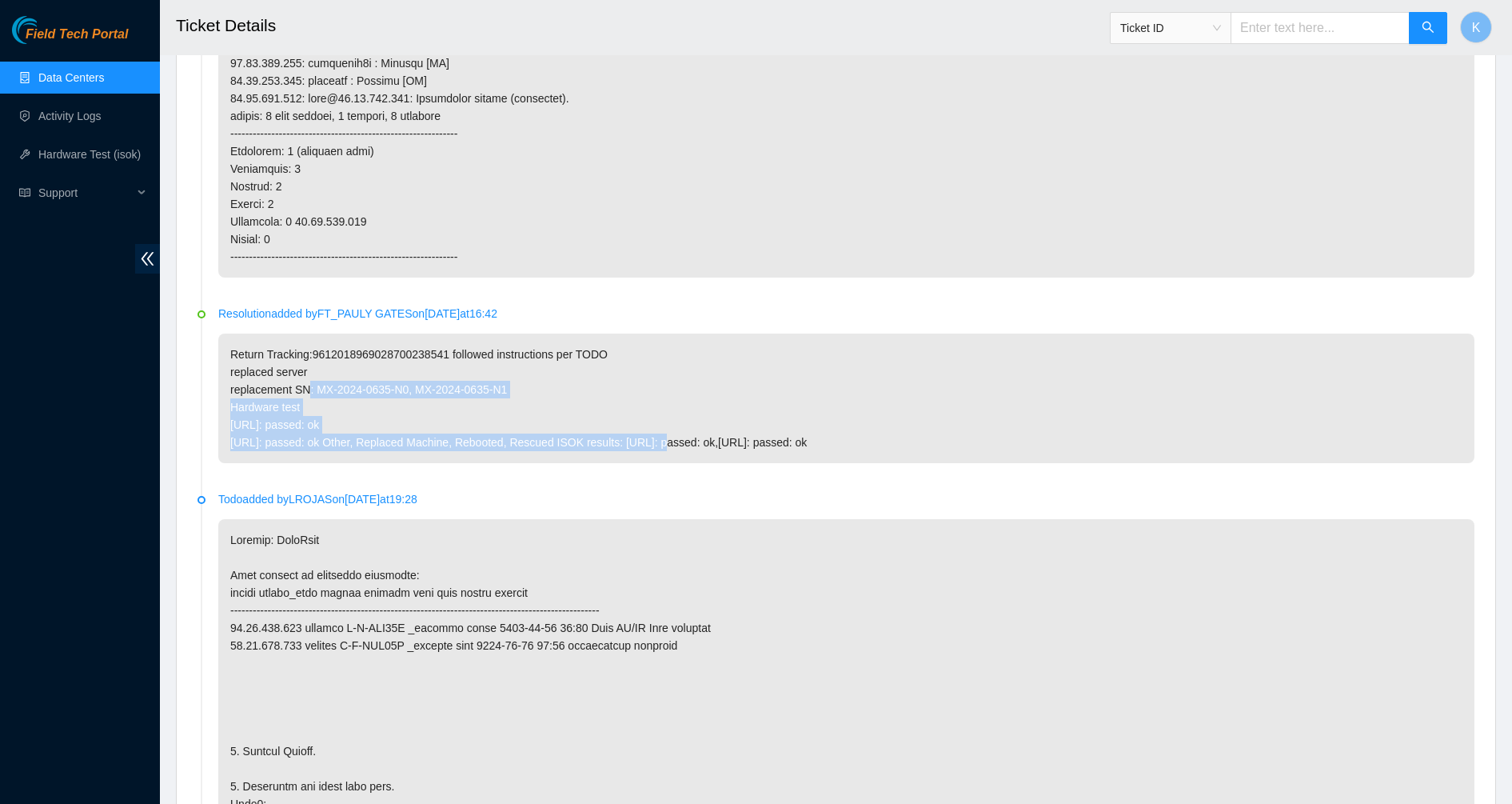
drag, startPoint x: 306, startPoint y: 389, endPoint x: 616, endPoint y: 465, distance: 319.2
click at [616, 465] on li "Resolution added by FT_PAULY GATES on 2025-08-29 at 16:42 Return Tracking:96120…" at bounding box center [836, 403] width 1276 height 186
click at [533, 451] on p "Return Tracking:9612018969028700238541 followed instructions per TODO replaced …" at bounding box center [846, 398] width 1256 height 130
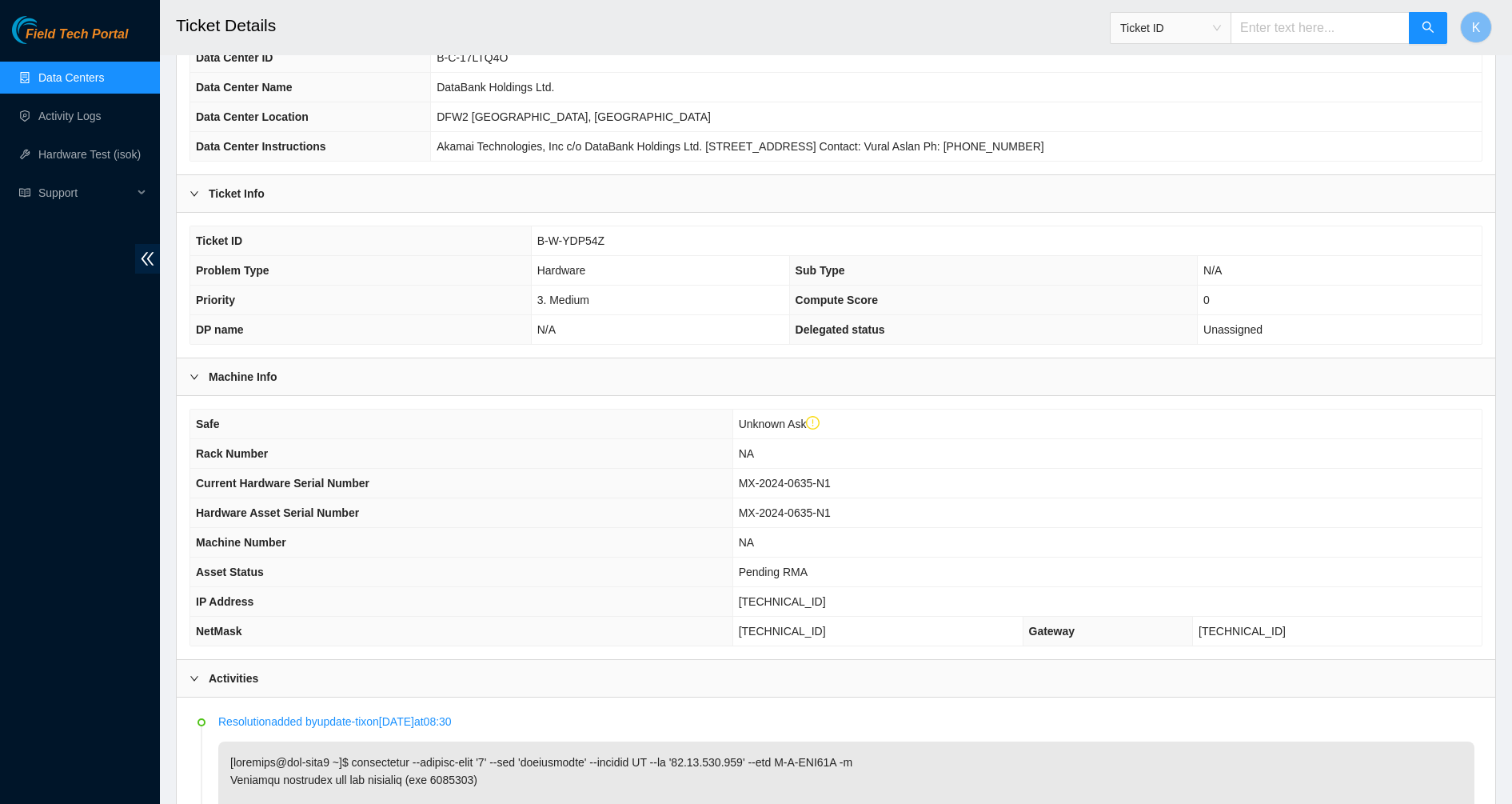
scroll to position [0, 0]
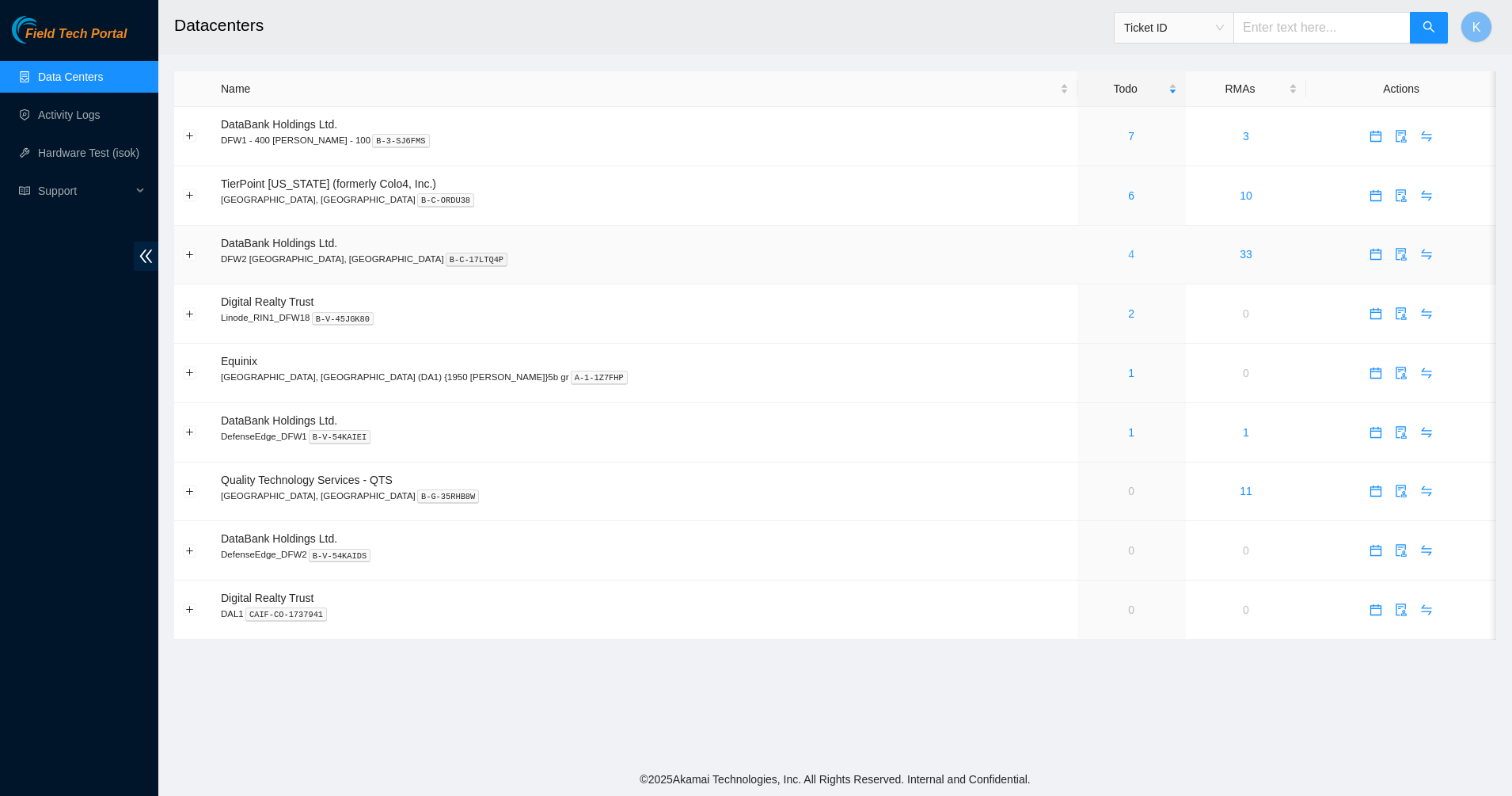
click at [1128, 258] on link "4" at bounding box center [1131, 254] width 6 height 13
